Goal: Task Accomplishment & Management: Complete application form

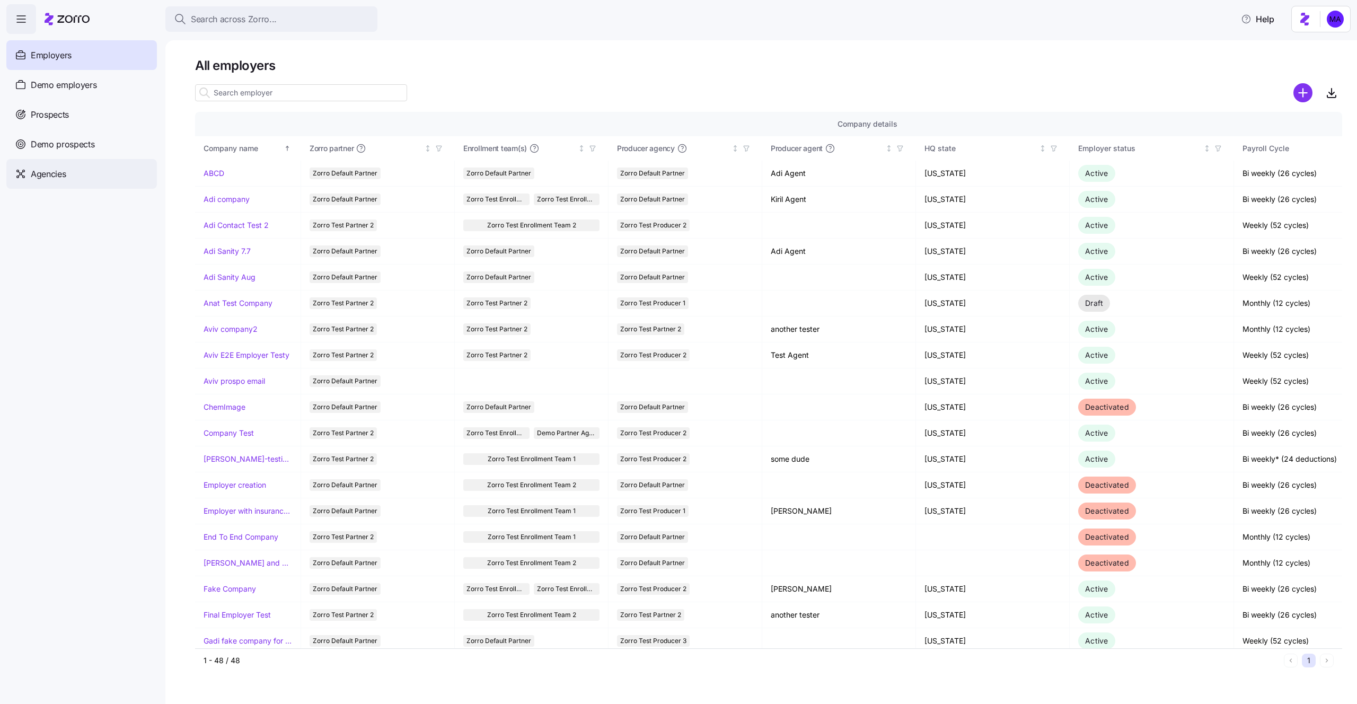
click at [53, 178] on span "Agencies" at bounding box center [48, 174] width 35 height 13
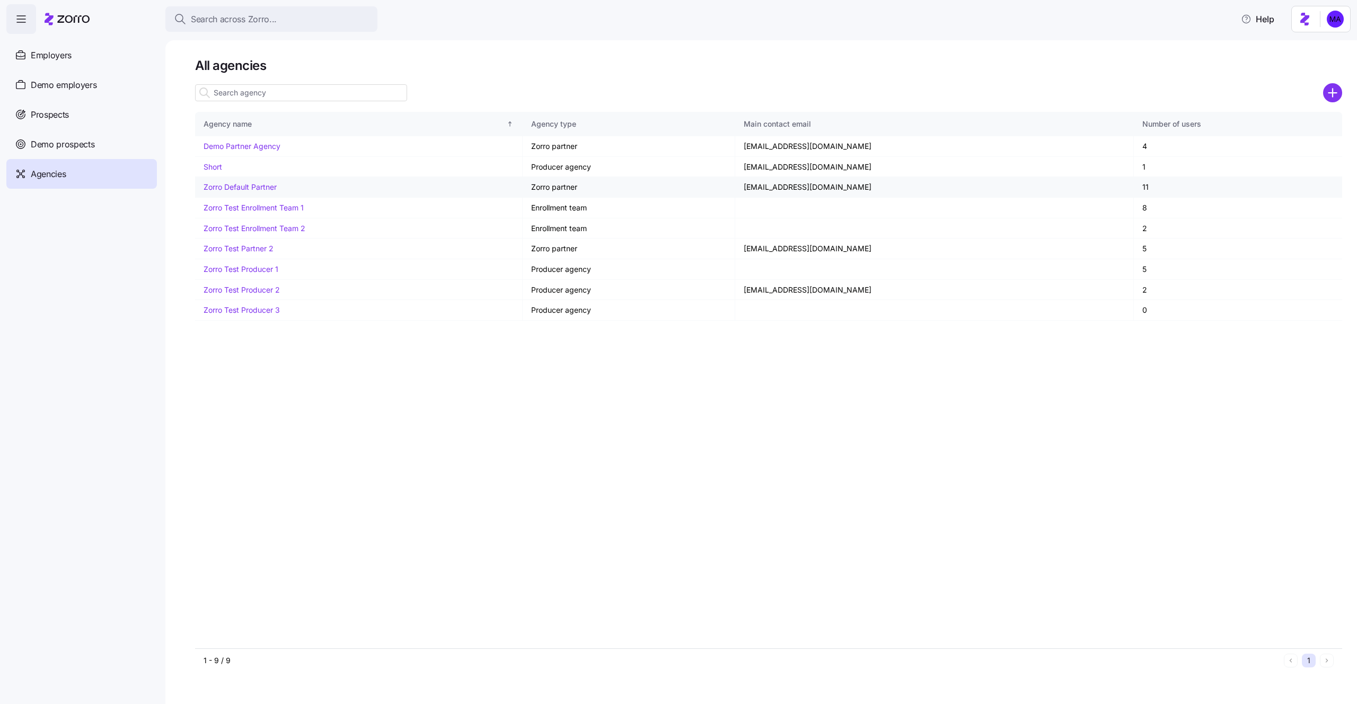
click at [244, 183] on link "Zorro Default Partner" at bounding box center [240, 186] width 73 height 9
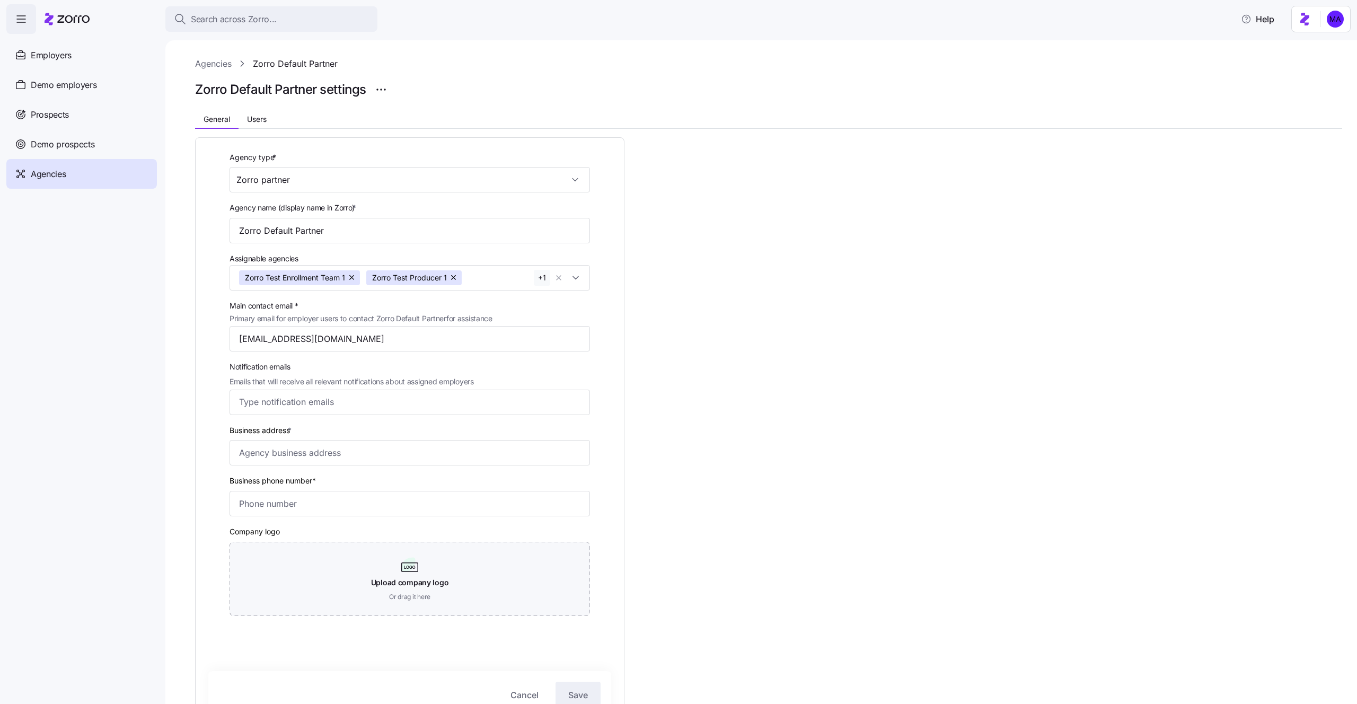
click at [250, 127] on div "General Users" at bounding box center [768, 121] width 1147 height 16
click at [256, 126] on button "Users" at bounding box center [257, 119] width 37 height 16
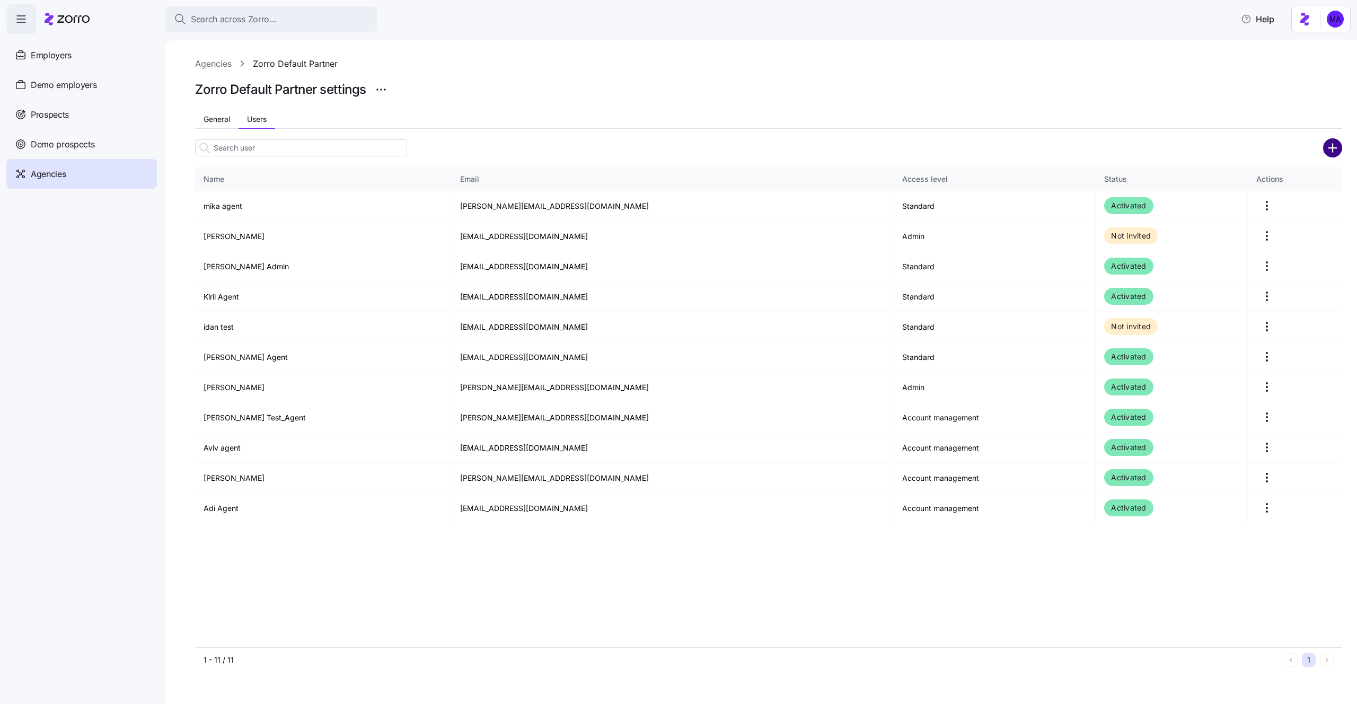
click at [1329, 150] on circle "add icon" at bounding box center [1332, 147] width 17 height 17
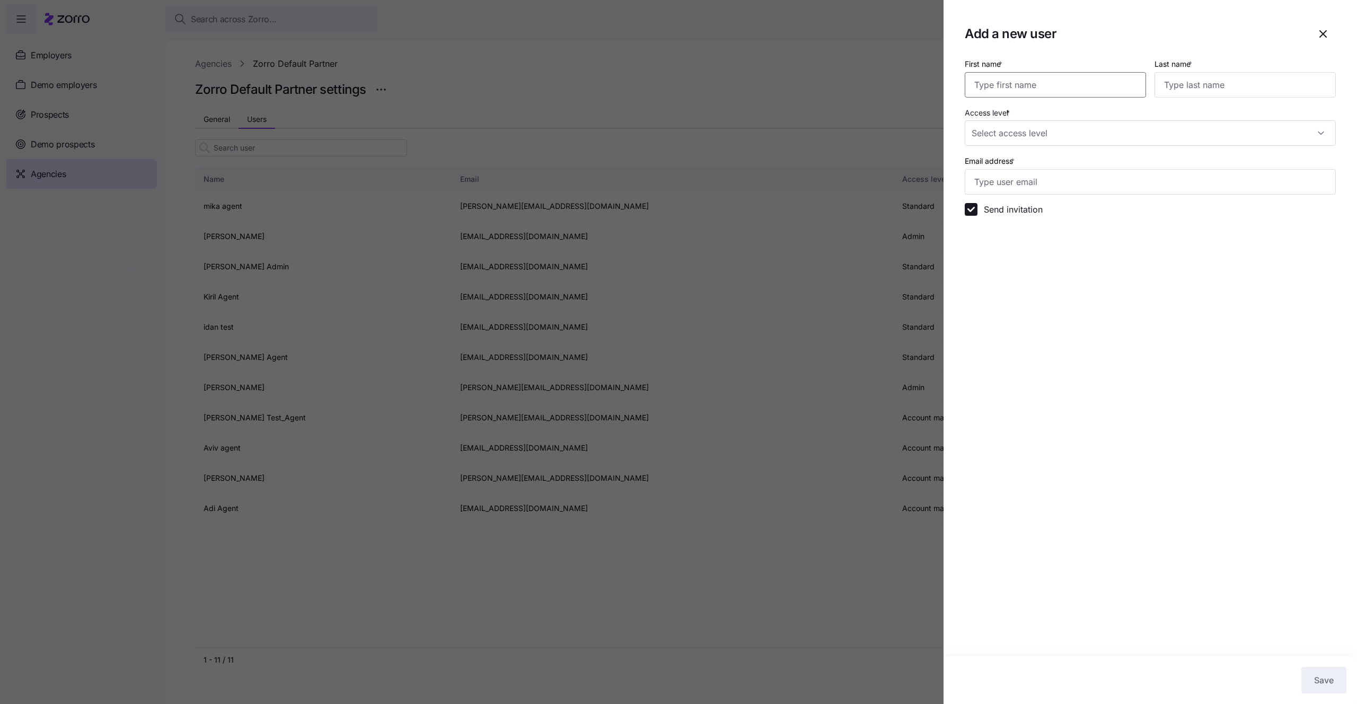
click at [1072, 93] on input "First name *" at bounding box center [1055, 84] width 181 height 25
type input "mika3"
click at [1227, 71] on div "Last name *" at bounding box center [1245, 77] width 181 height 40
click at [1227, 75] on input "Last name *" at bounding box center [1245, 84] width 181 height 25
type input "t"
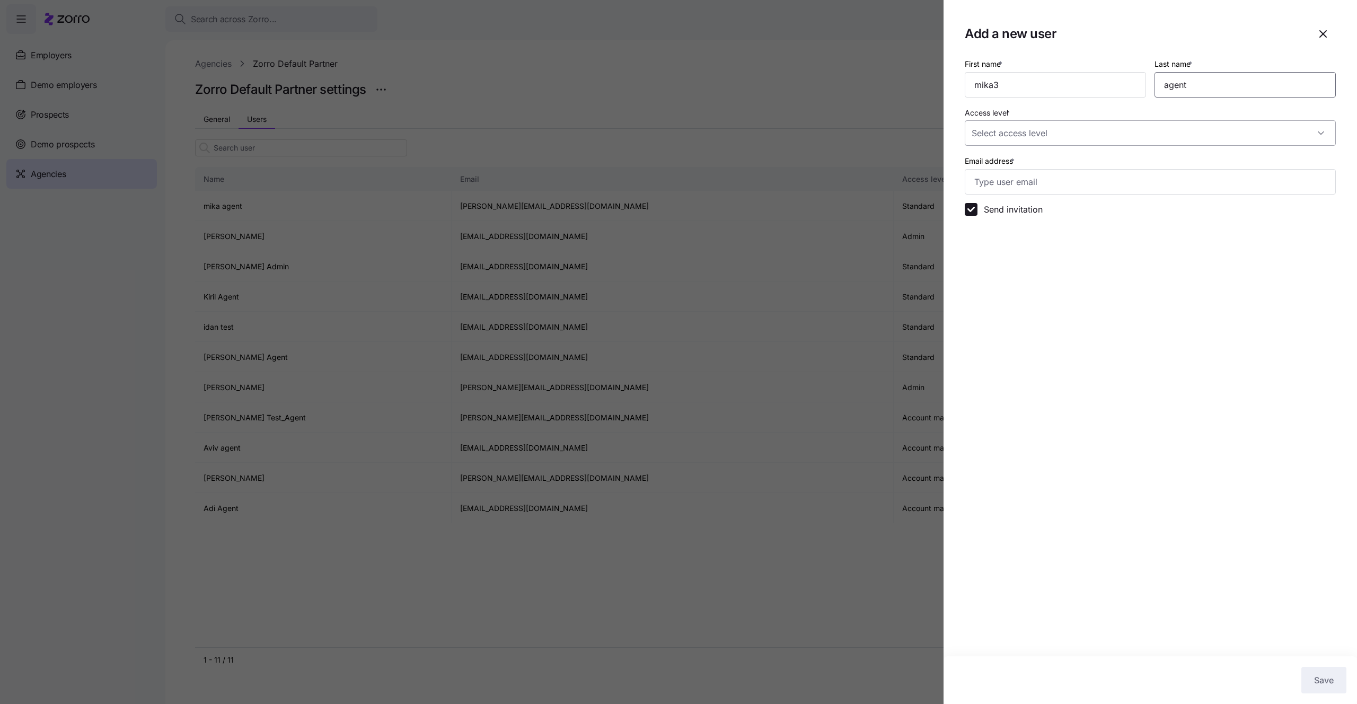
type input "agent"
click at [1103, 138] on input "Access level *" at bounding box center [1150, 132] width 371 height 25
click at [1059, 214] on span "All standard rights, plus can manage prospects and employer accounts" at bounding box center [1097, 213] width 238 height 12
type input "Account management"
click at [1089, 179] on input "Email address *" at bounding box center [1150, 181] width 371 height 25
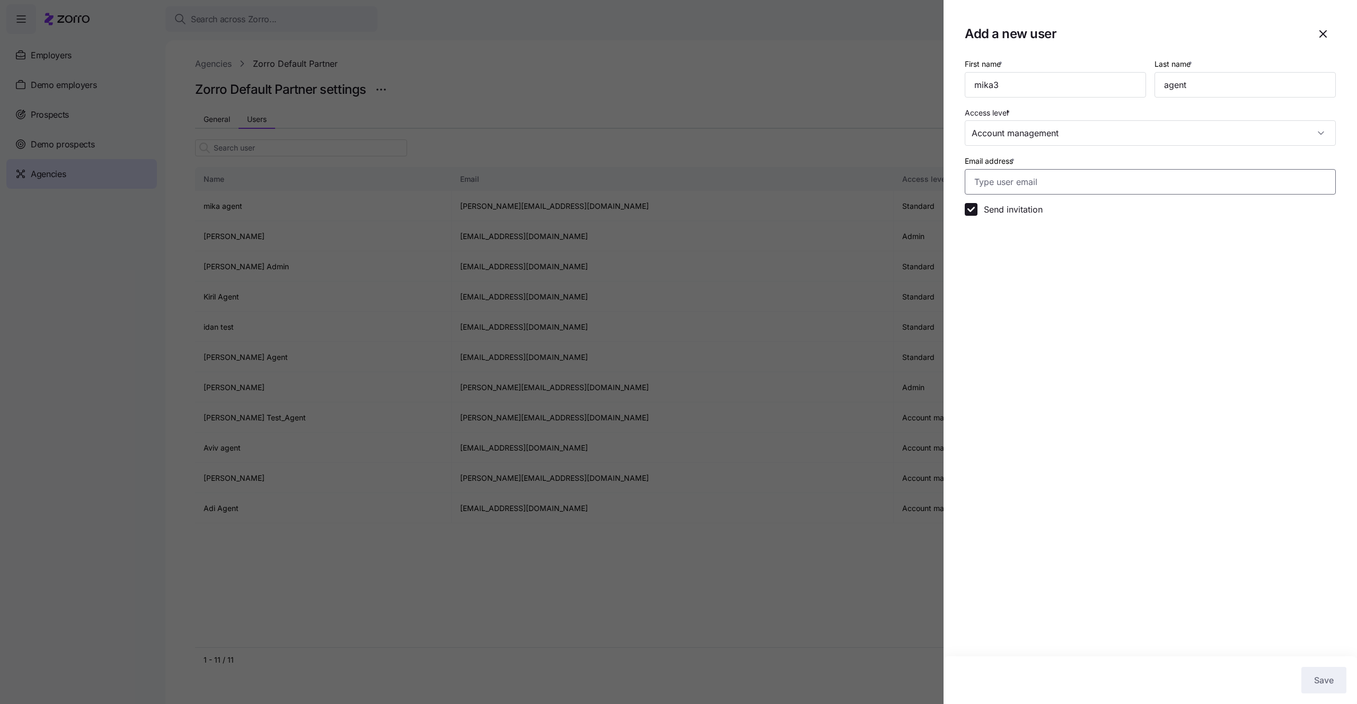
click at [1089, 179] on input "Email address *" at bounding box center [1150, 181] width 371 height 25
type input "mika.a+agentt@myzorro.co"
click at [1309, 665] on div "Save" at bounding box center [1151, 680] width 414 height 48
click at [1310, 679] on button "Save" at bounding box center [1324, 680] width 45 height 27
